Goal: Information Seeking & Learning: Learn about a topic

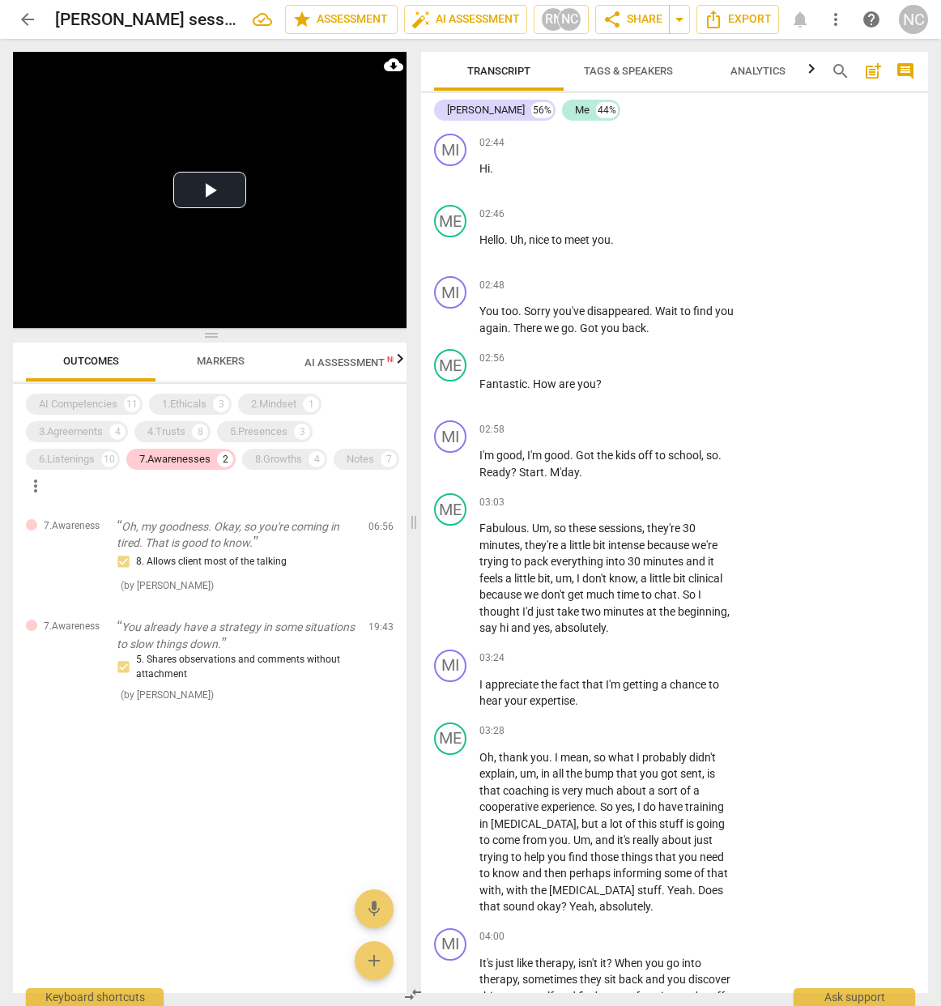
scroll to position [10149, 0]
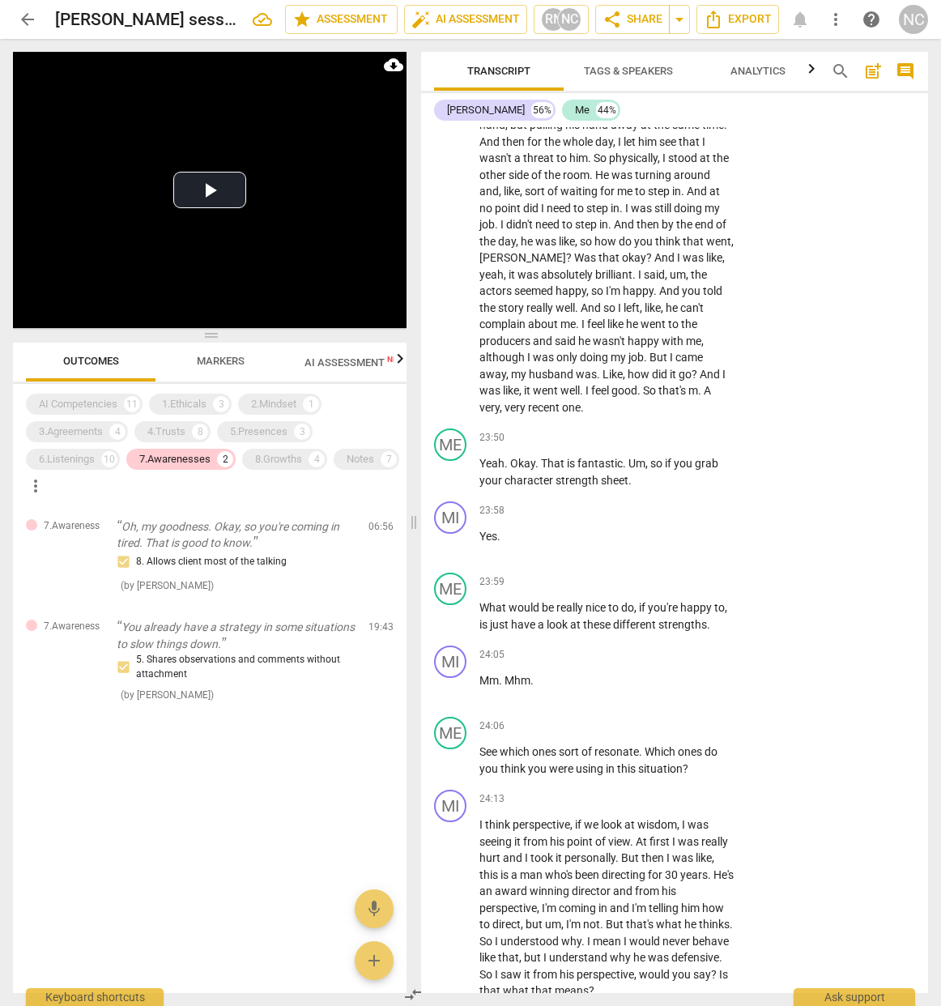
click at [221, 364] on span "Markers" at bounding box center [221, 361] width 48 height 12
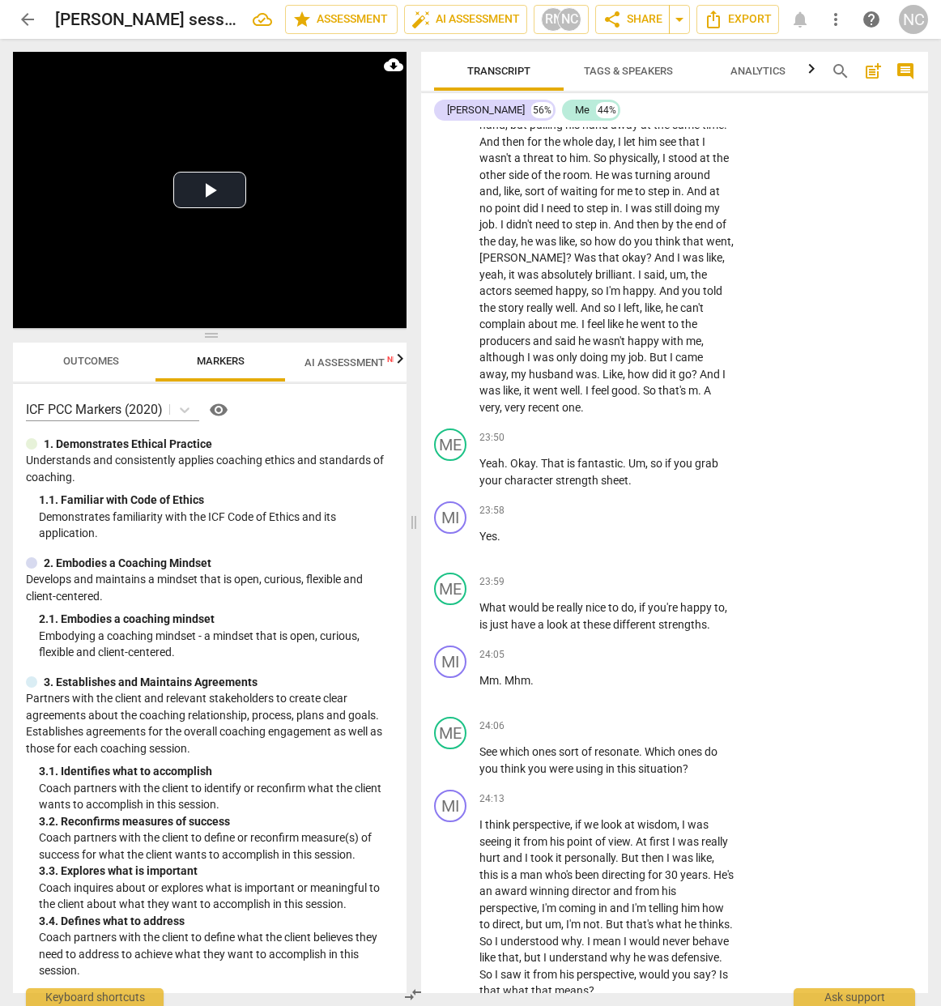
click at [288, 363] on span "AI Assessment New" at bounding box center [354, 361] width 139 height 24
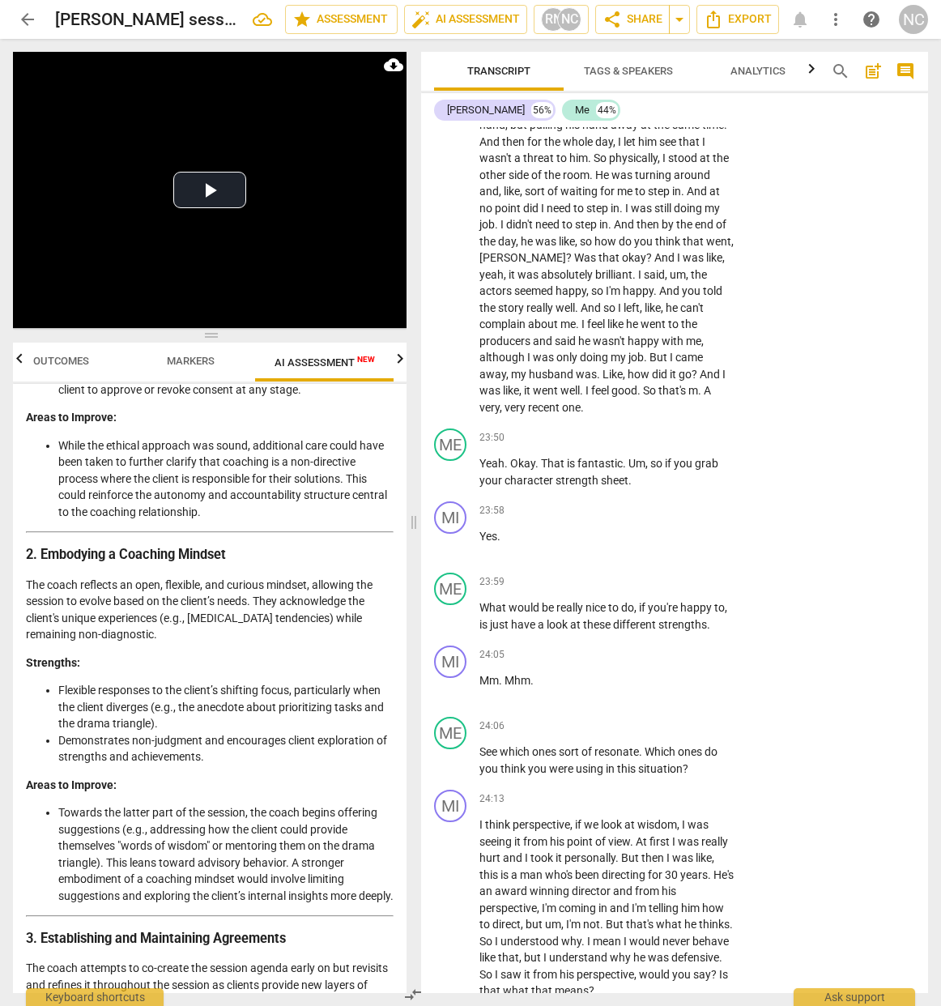
scroll to position [580, 0]
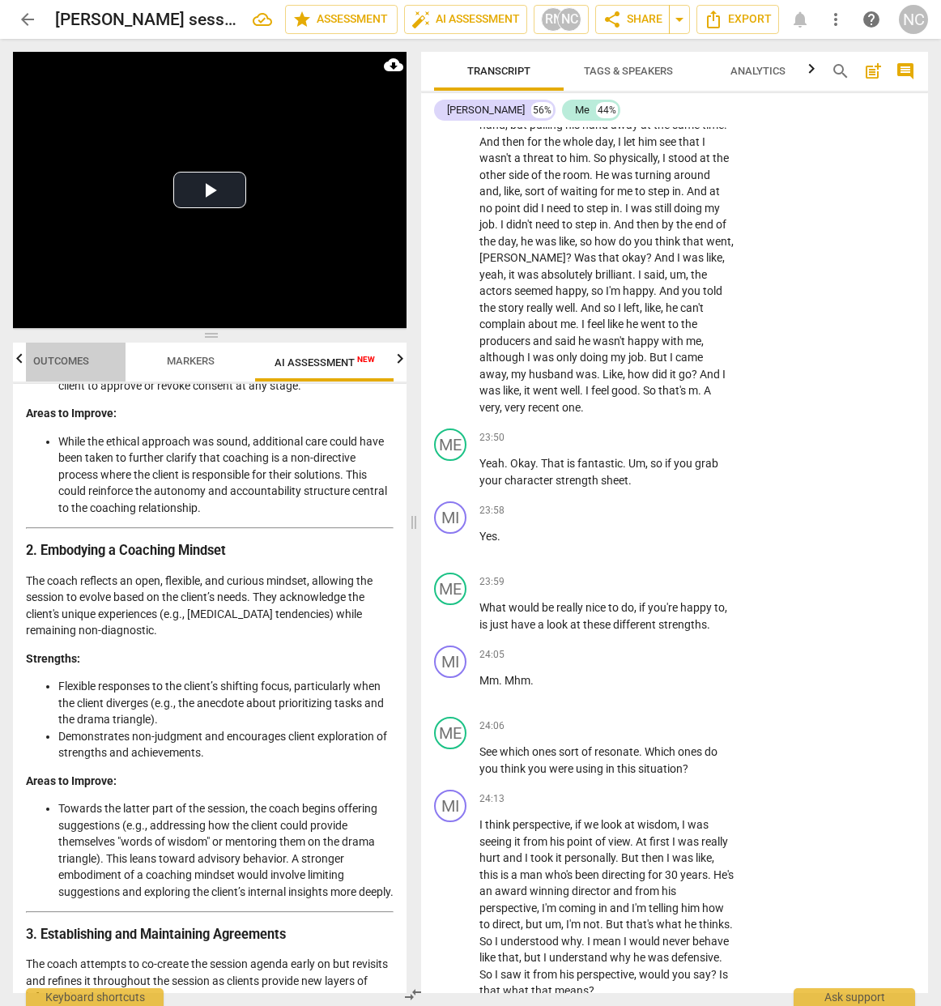
click at [59, 356] on span "Outcomes" at bounding box center [61, 361] width 56 height 12
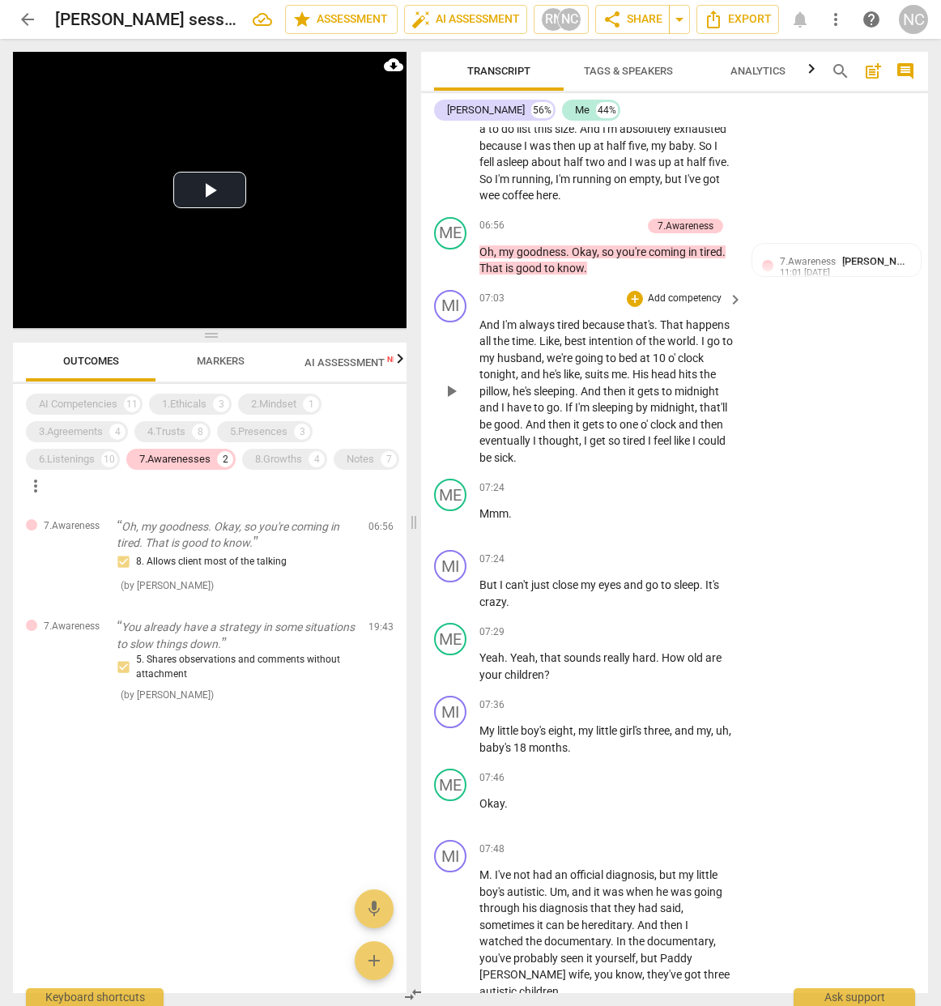
scroll to position [2123, 0]
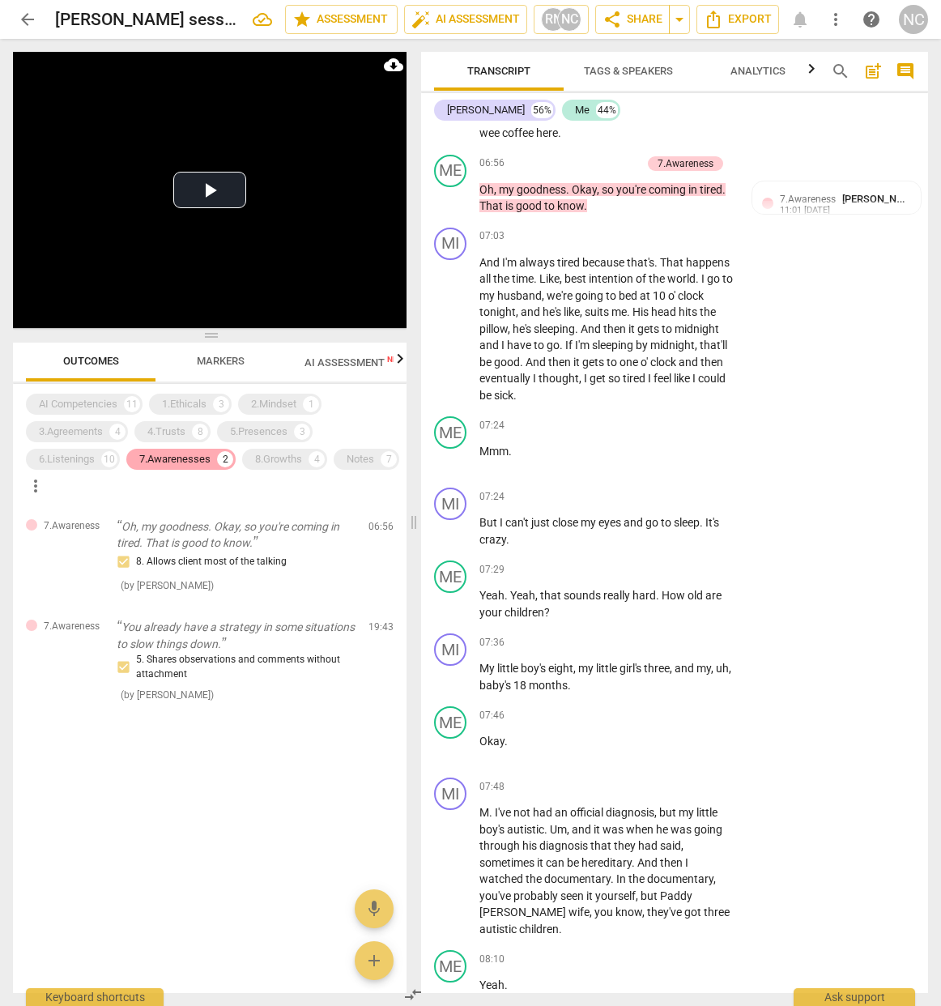
click at [197, 454] on div "7.Awarenesses" at bounding box center [174, 459] width 71 height 16
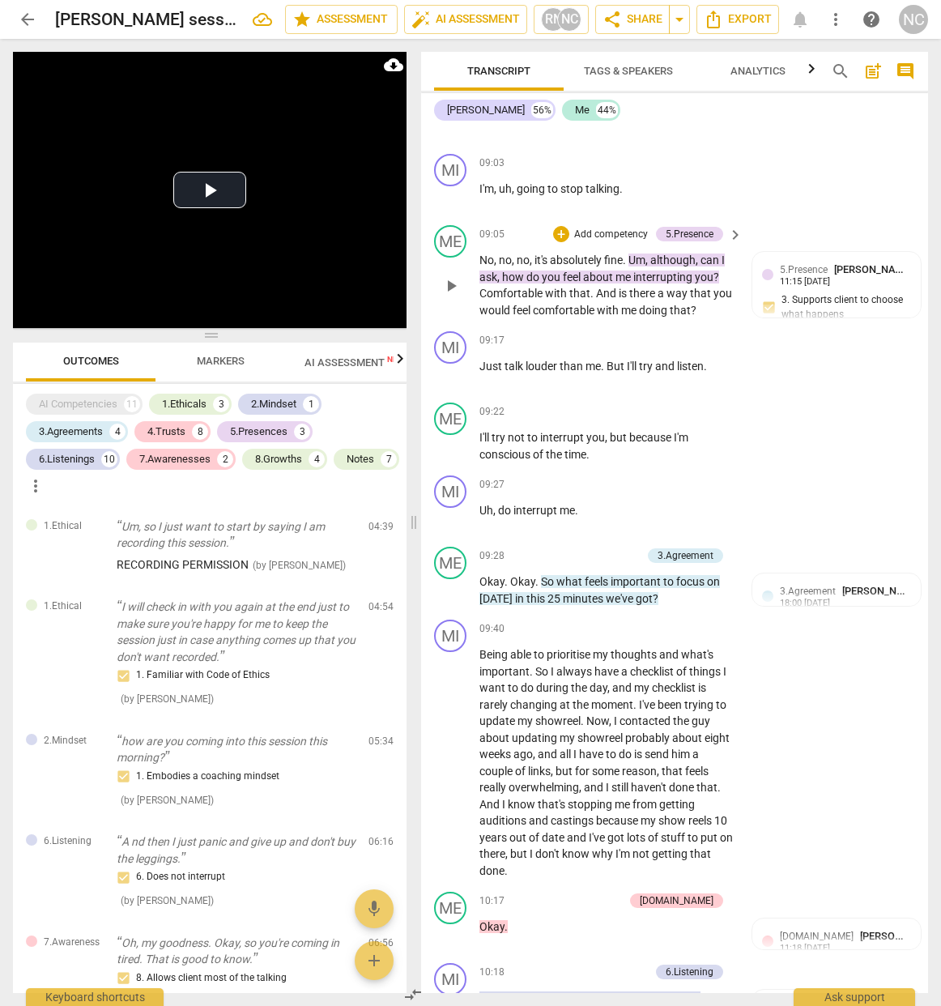
scroll to position [3514, 0]
click at [317, 363] on span "AI Assessment New" at bounding box center [355, 362] width 100 height 12
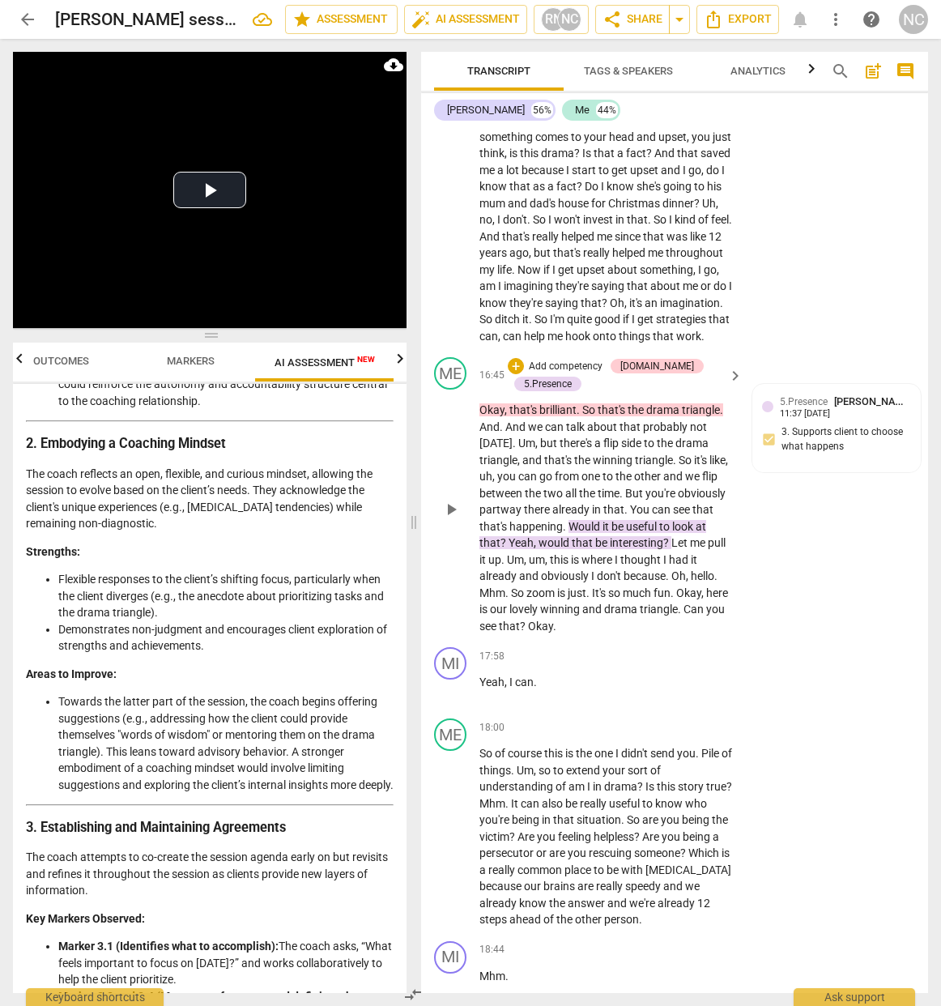
scroll to position [6834, 0]
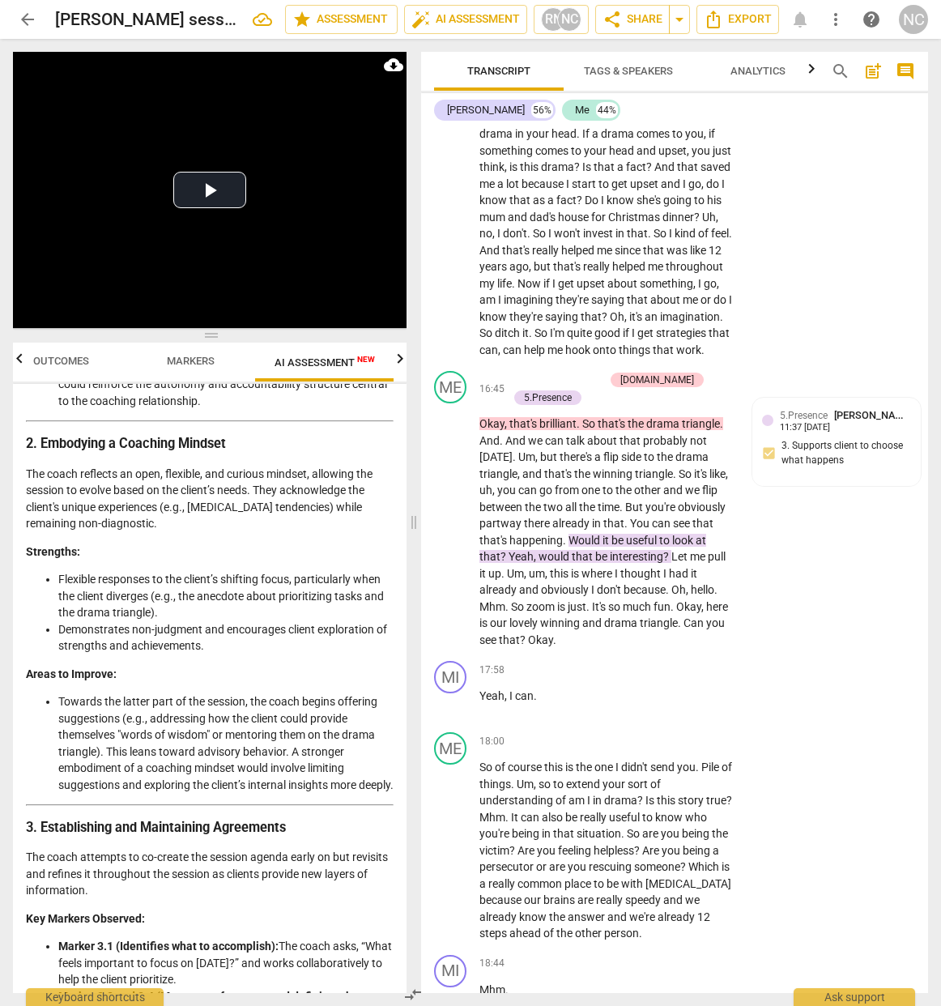
click at [191, 361] on span "Markers" at bounding box center [191, 361] width 48 height 12
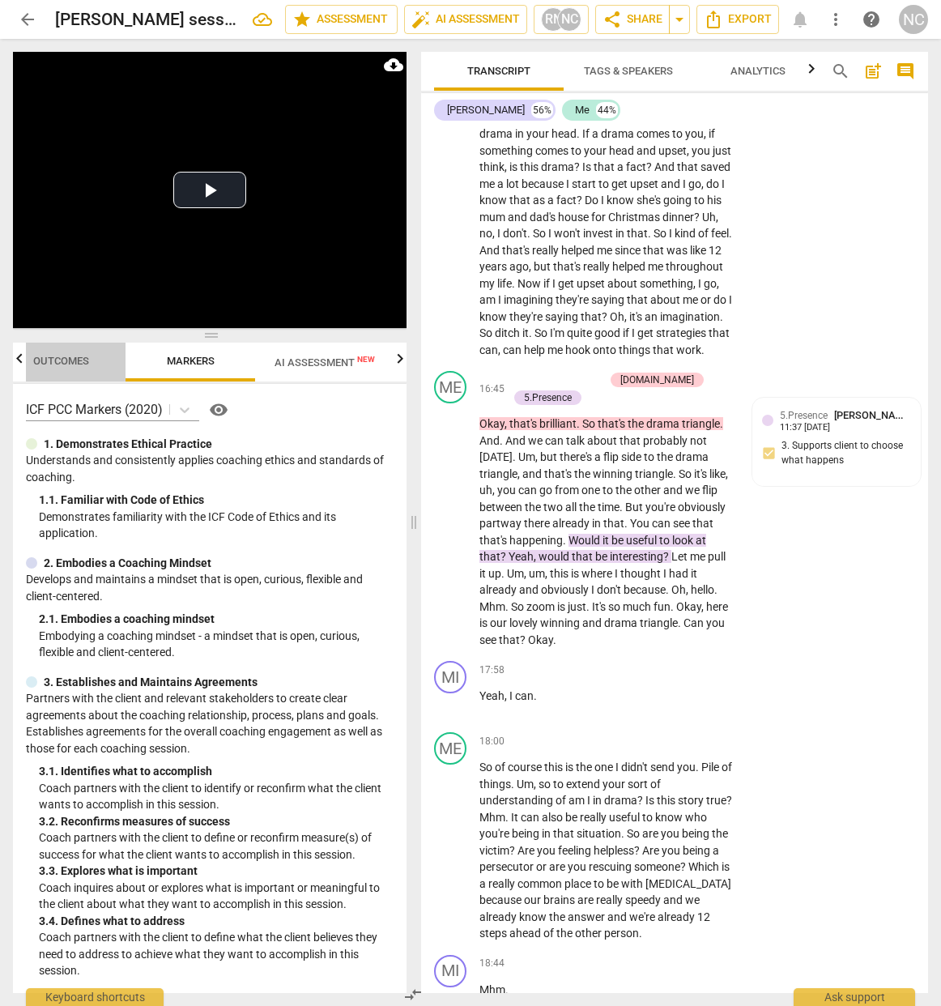
click at [66, 354] on span "Outcomes" at bounding box center [61, 362] width 95 height 22
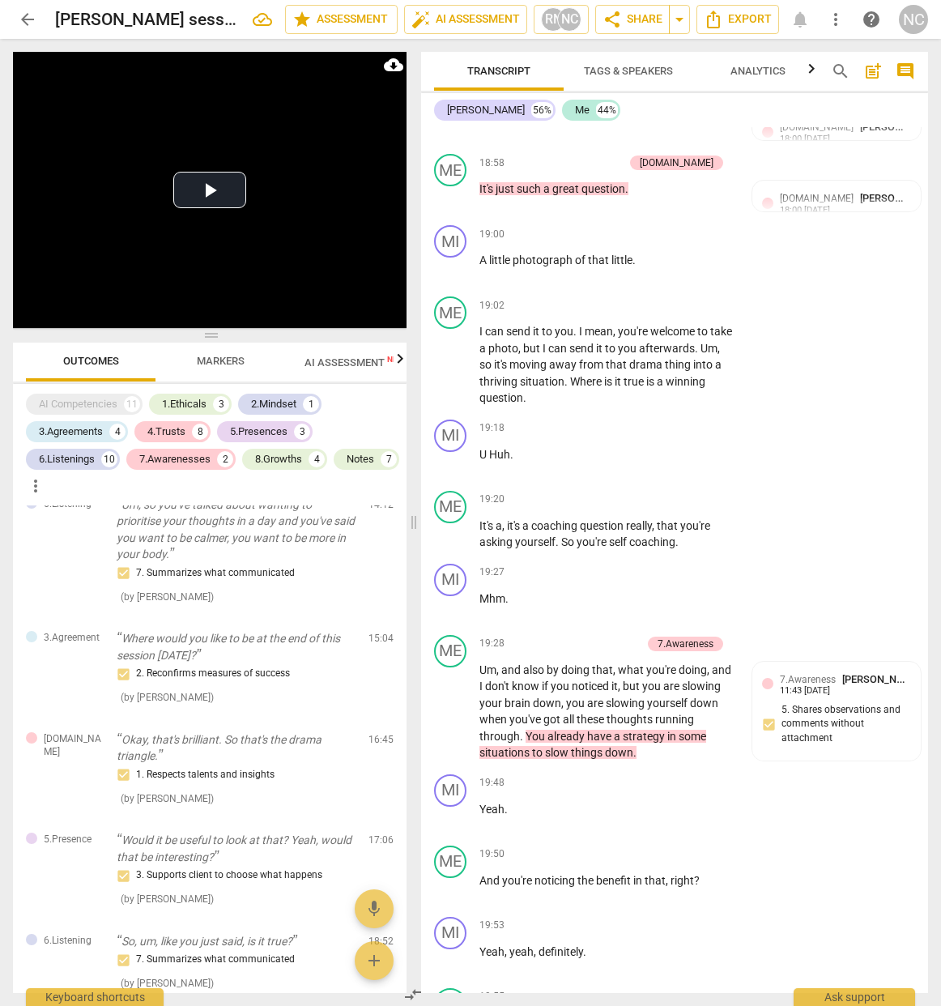
scroll to position [2230, 0]
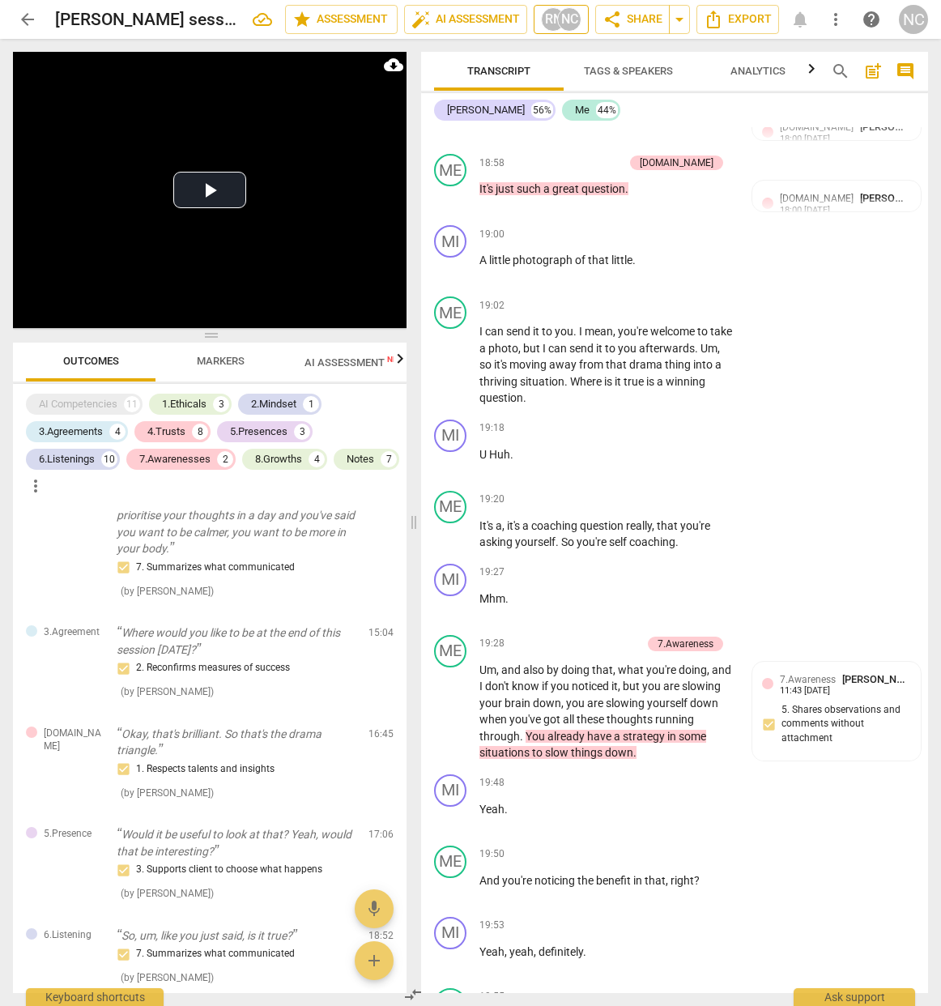
click at [554, 24] on div "RN" at bounding box center [553, 19] width 24 height 24
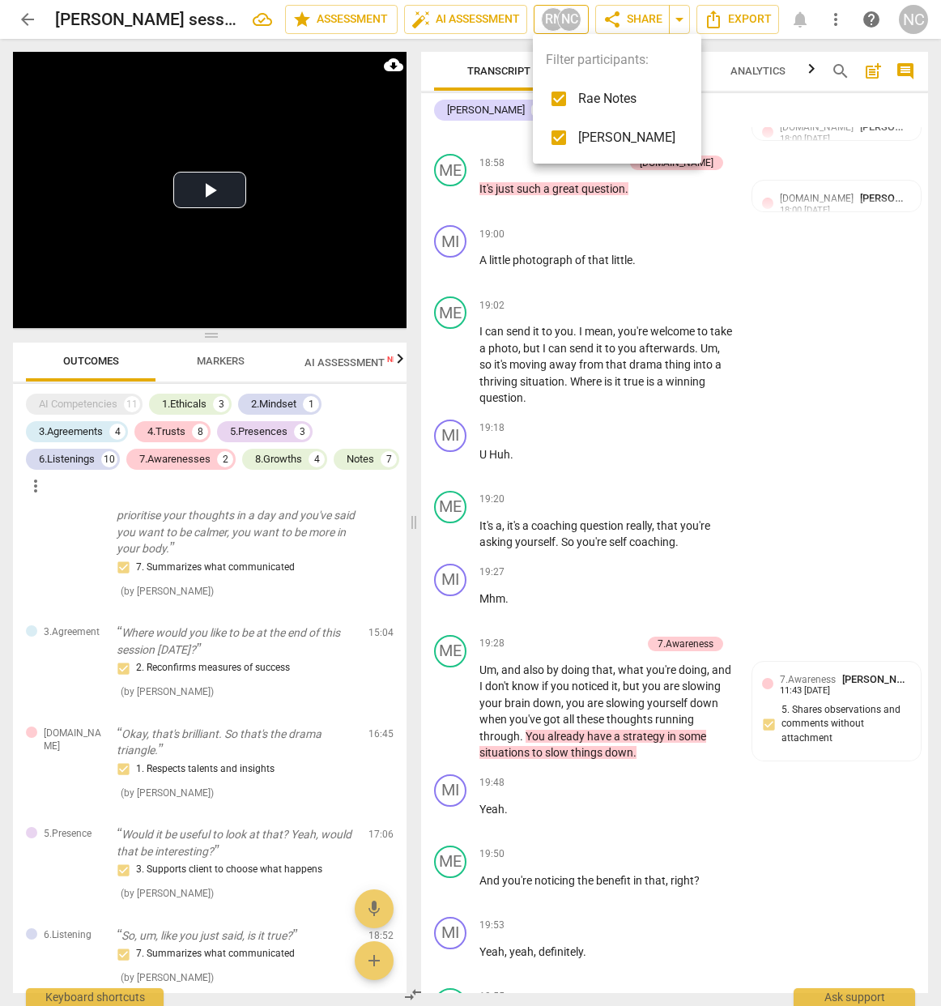
click at [554, 24] on div at bounding box center [470, 503] width 941 height 1006
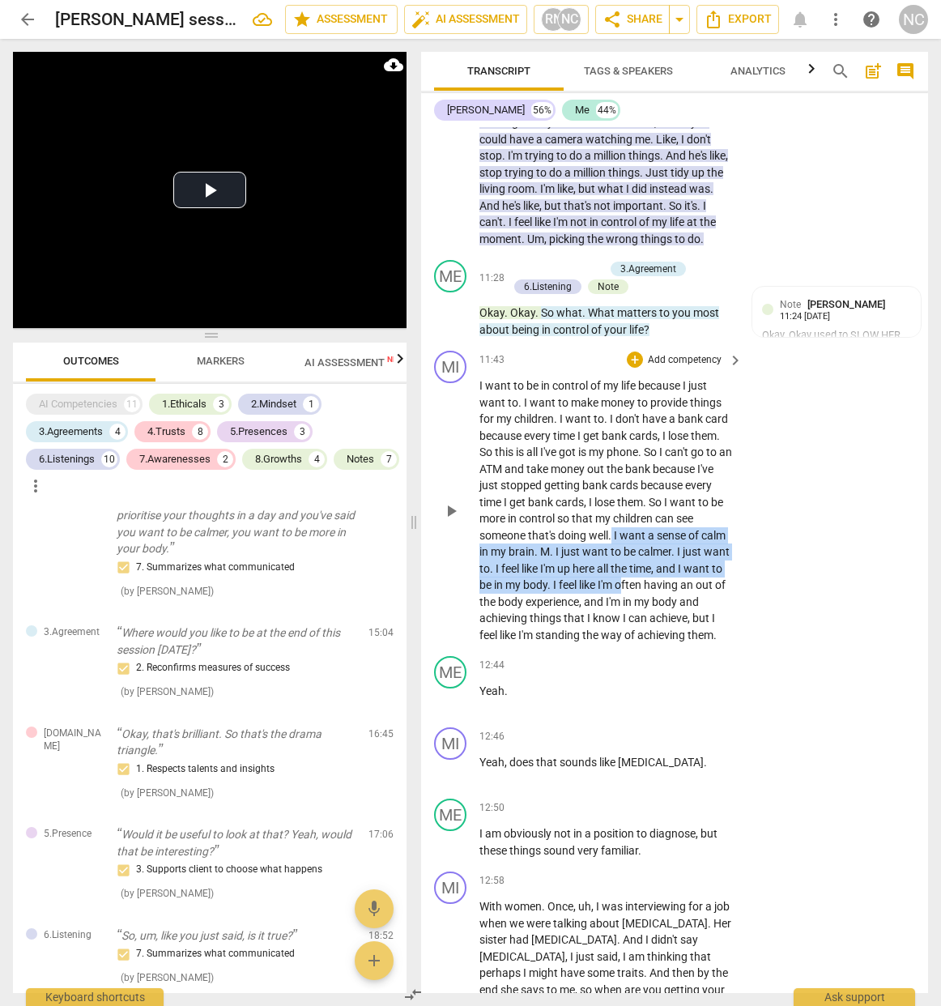
scroll to position [4621, 0]
drag, startPoint x: 615, startPoint y: 496, endPoint x: 634, endPoint y: 548, distance: 56.1
click at [634, 548] on p "I want to be in control of my life because I just want to . I want to make mone…" at bounding box center [607, 511] width 255 height 266
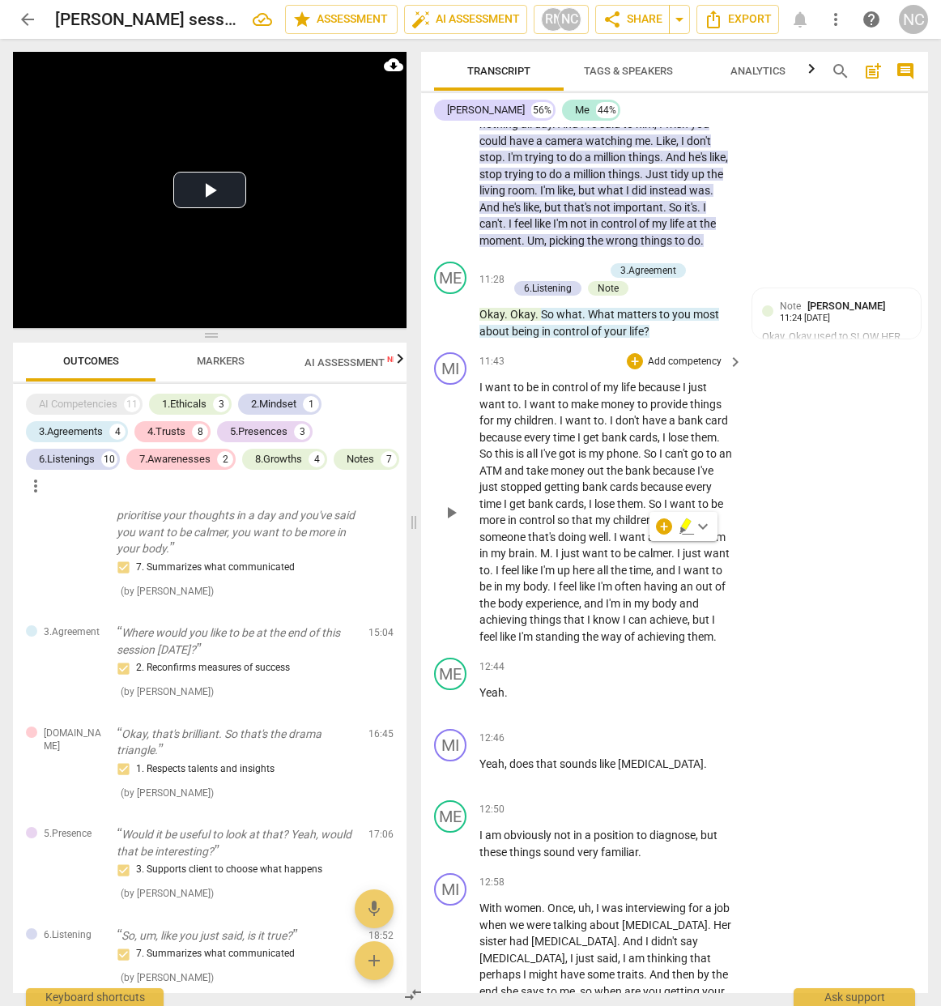
click at [872, 587] on div "MI play_arrow pause 11:43 + Add competency keyboard_arrow_right I want to be in…" at bounding box center [674, 498] width 507 height 305
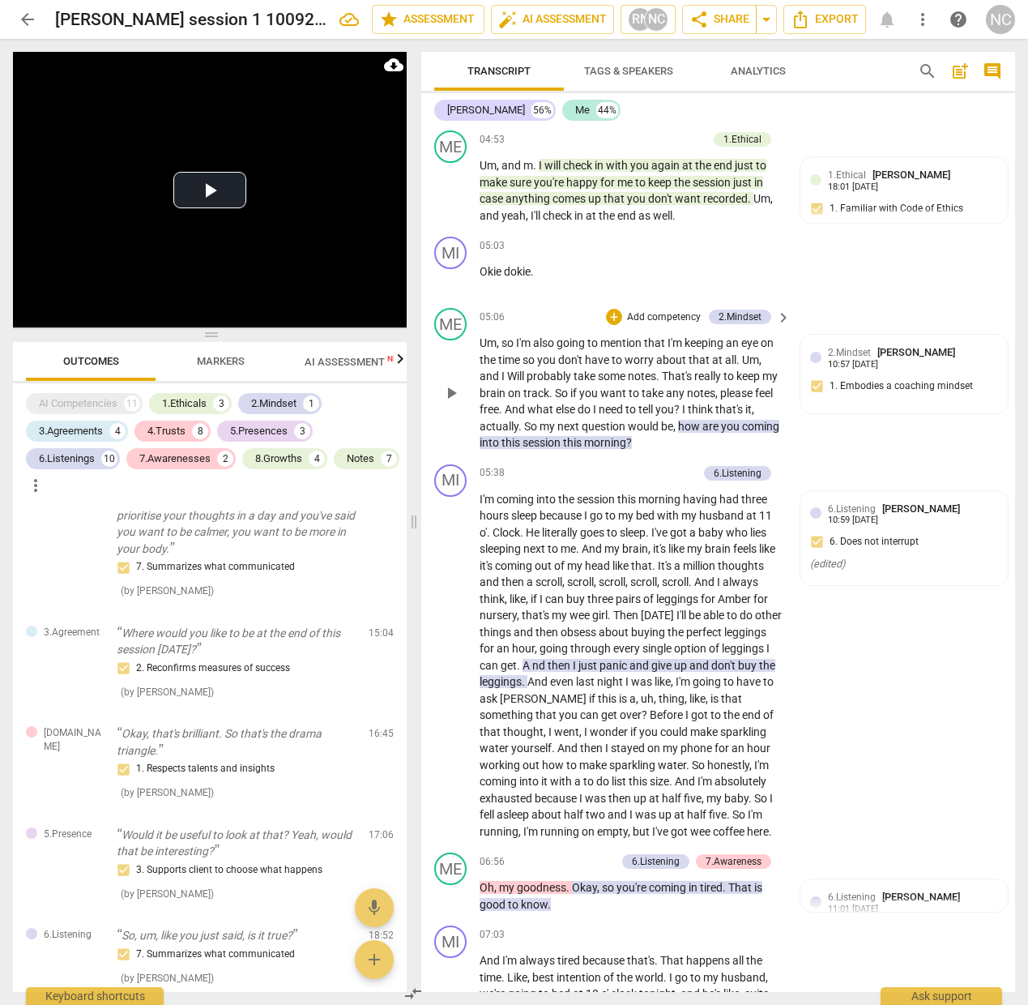
scroll to position [1240, 0]
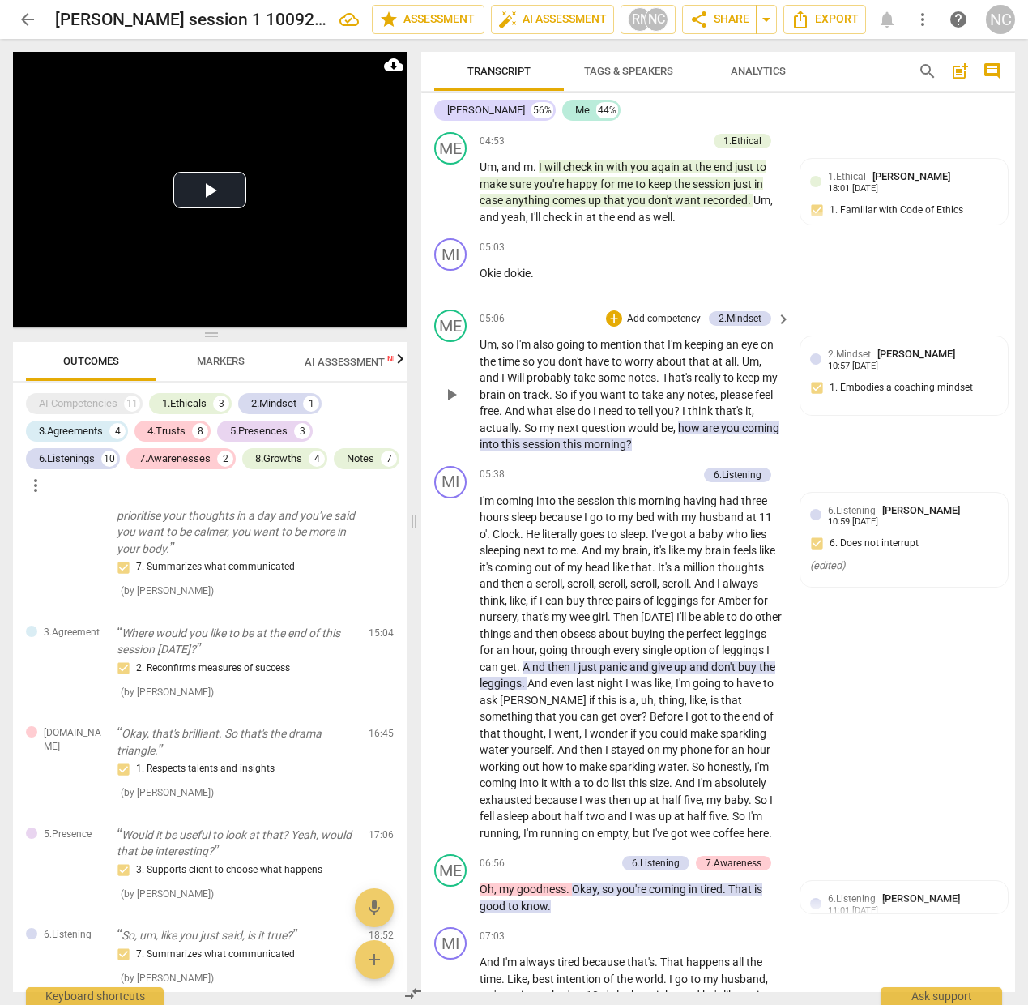
click at [527, 369] on p "Um , so I'm also going to mention that I'm keeping an eye on the time so you do…" at bounding box center [631, 394] width 303 height 117
click at [455, 385] on span "play_arrow" at bounding box center [451, 394] width 19 height 19
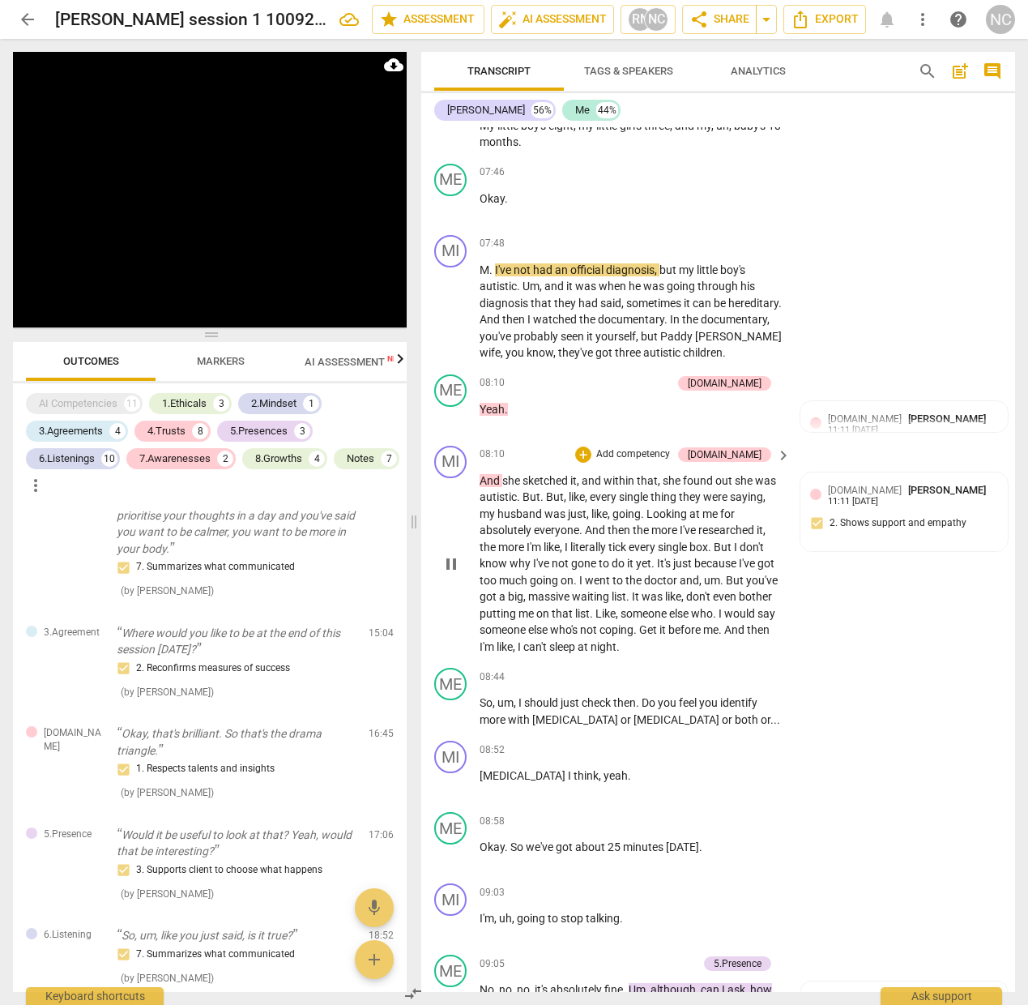
scroll to position [2473, 0]
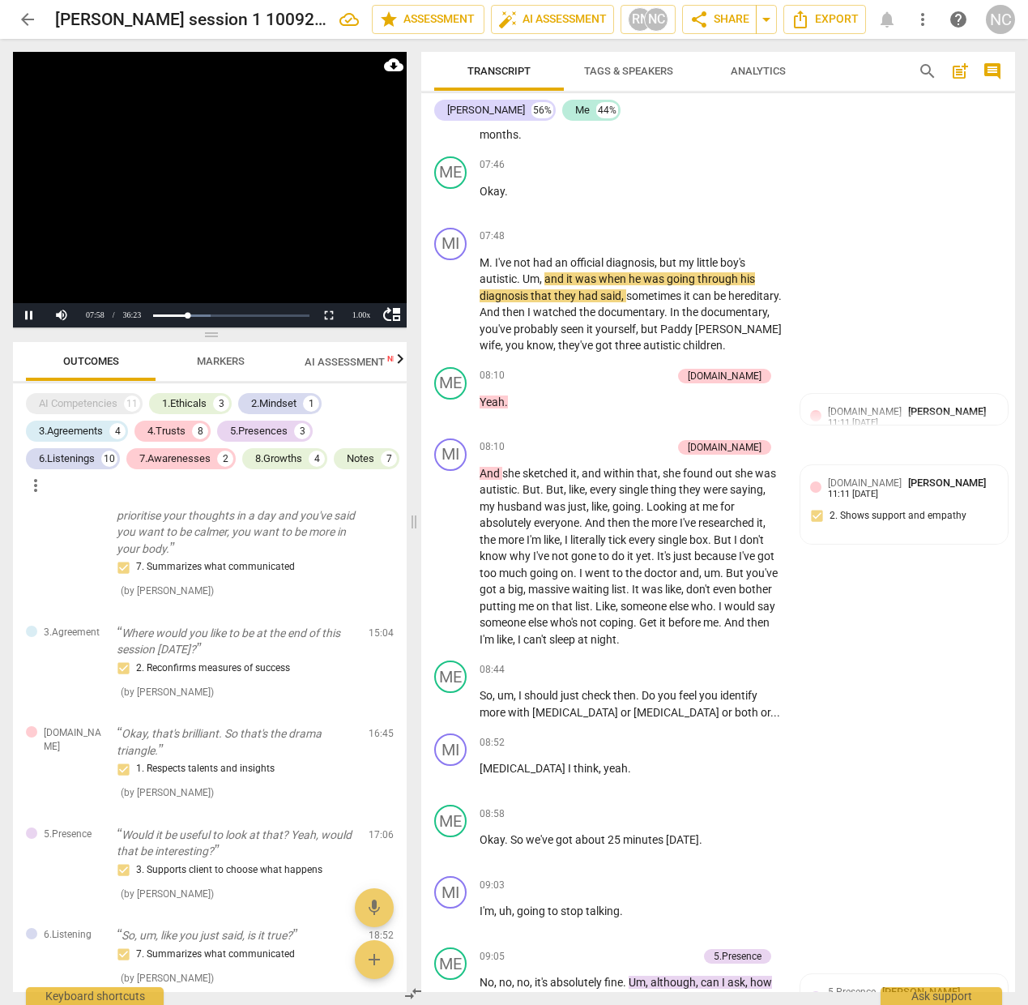
click at [205, 203] on video at bounding box center [210, 189] width 394 height 275
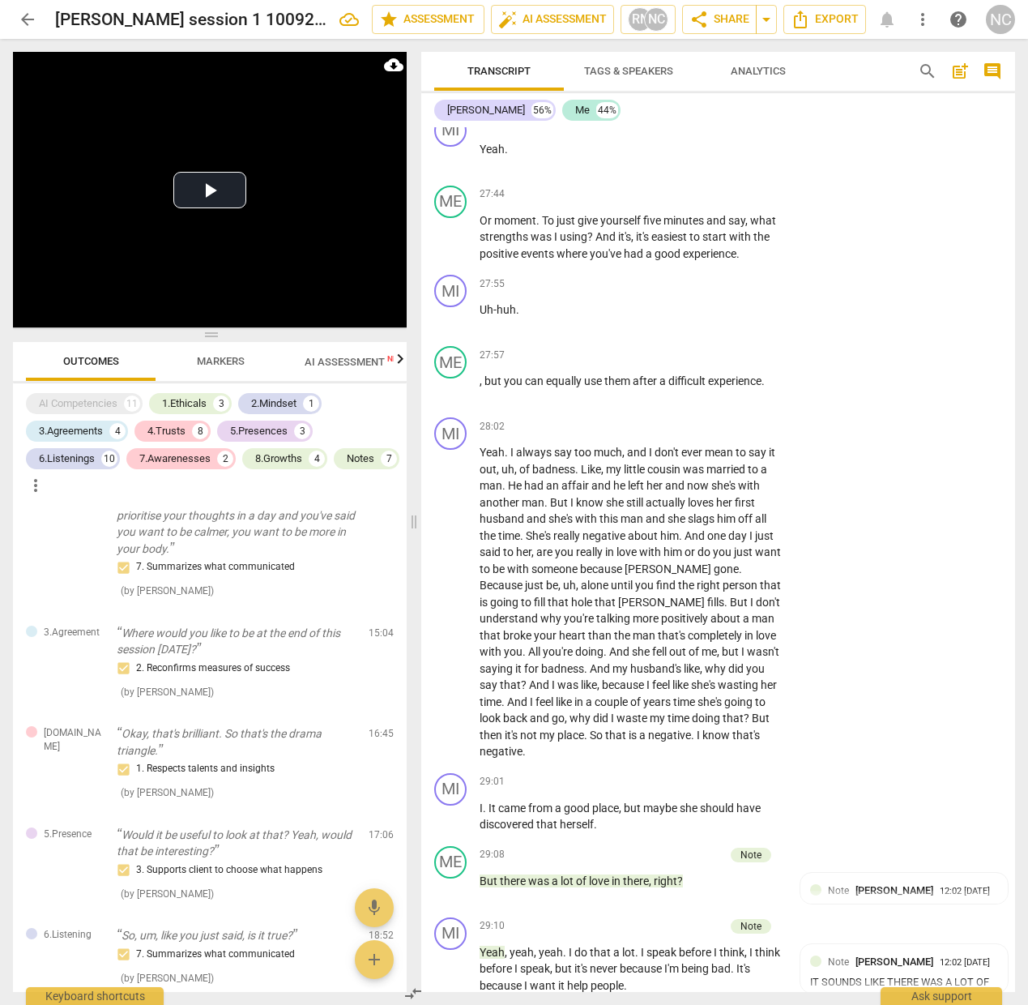
scroll to position [11900, 0]
click at [453, 449] on div "play_arrow pause" at bounding box center [458, 601] width 41 height 305
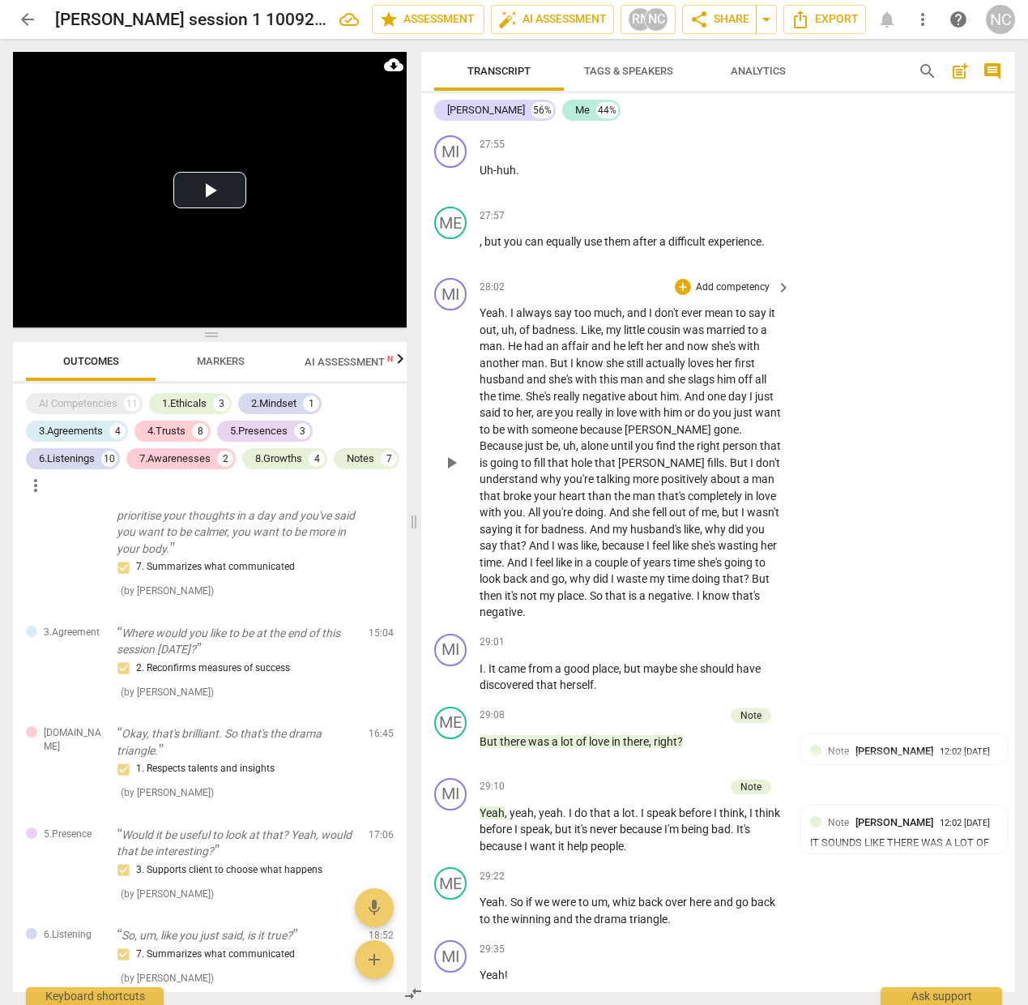
scroll to position [12003, 0]
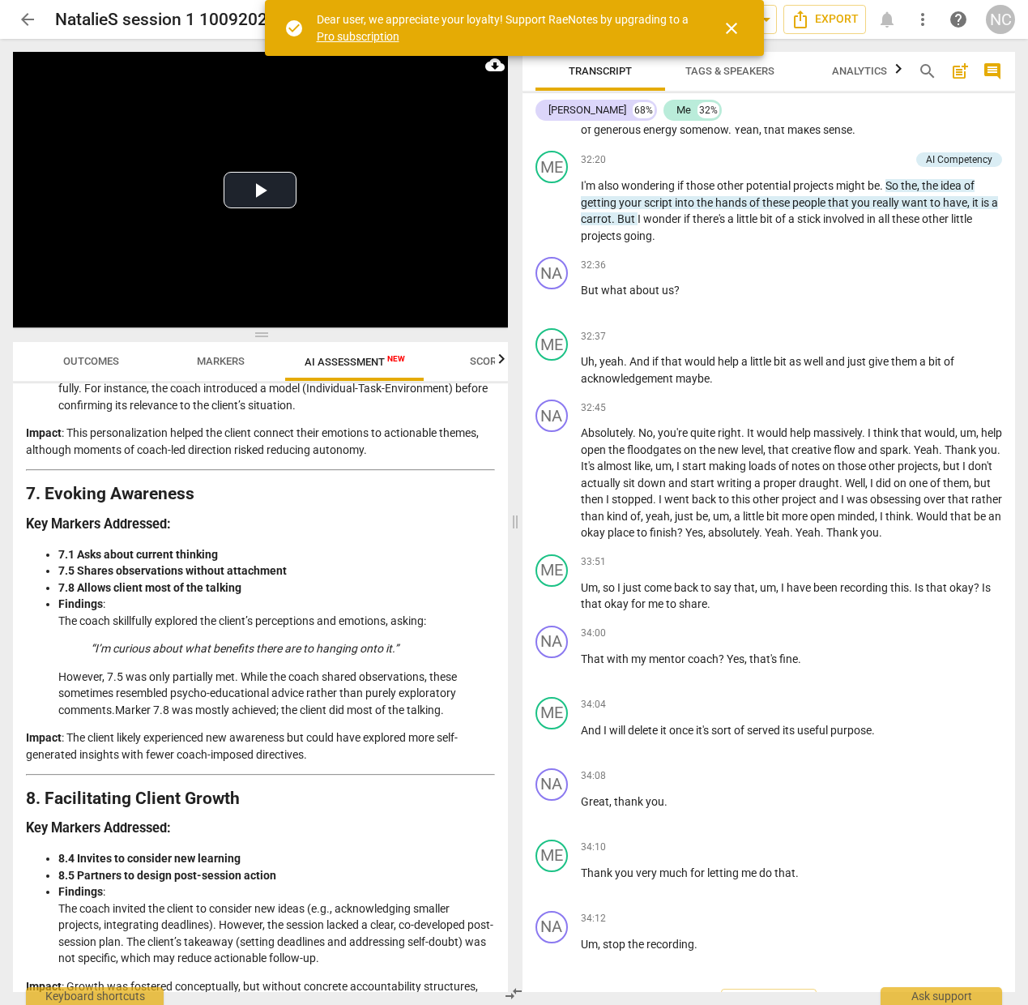
scroll to position [11062, 0]
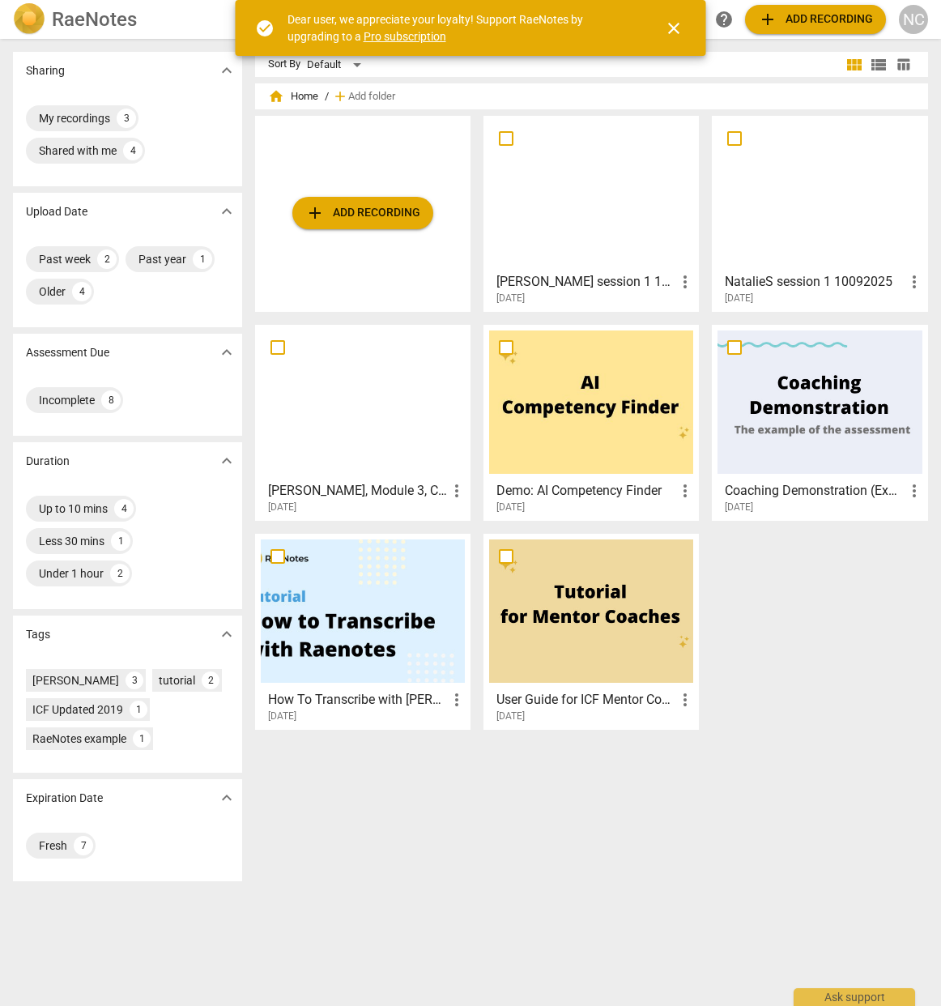
click at [777, 183] on div at bounding box center [820, 193] width 204 height 143
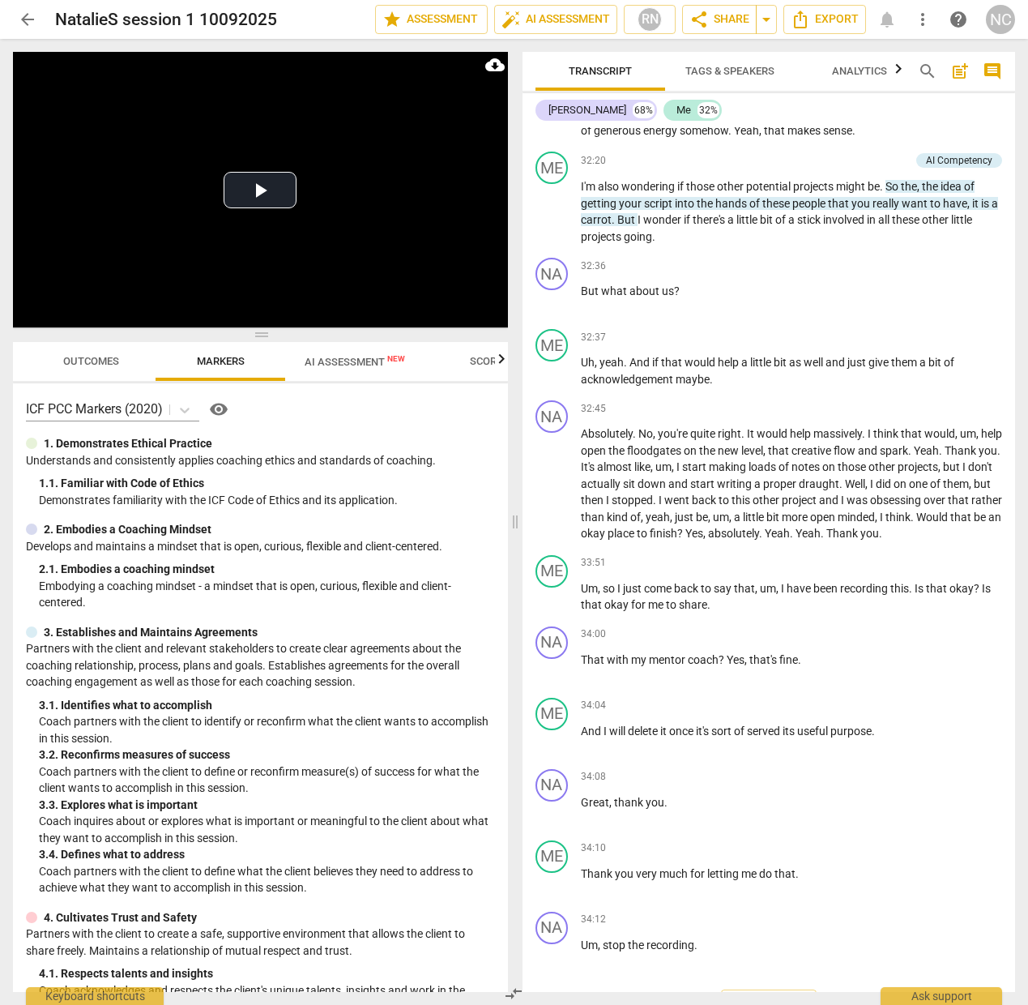
scroll to position [3, 0]
